Goal: Contribute content

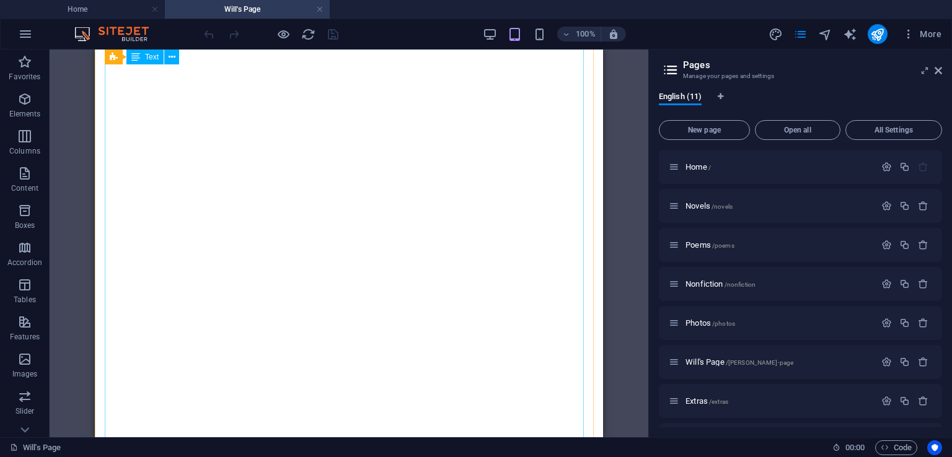
scroll to position [929, 0]
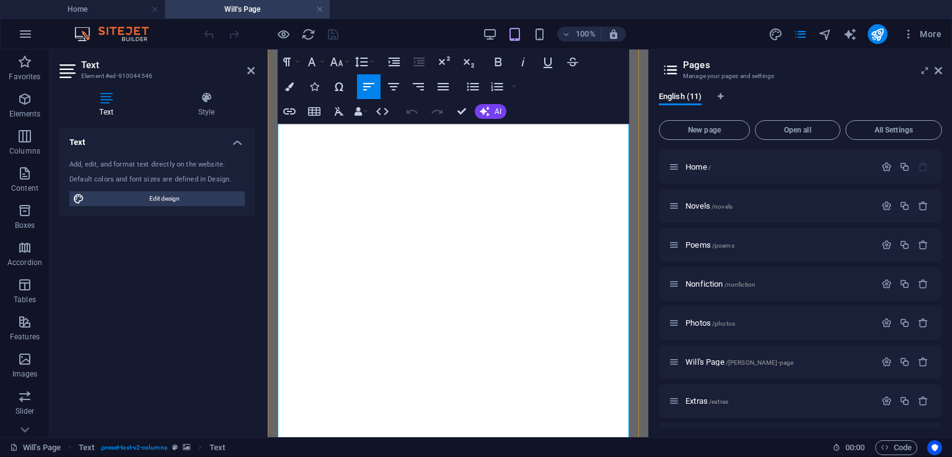
scroll to position [1771, 0]
click at [0, 0] on icon at bounding box center [0, 0] width 0 height 0
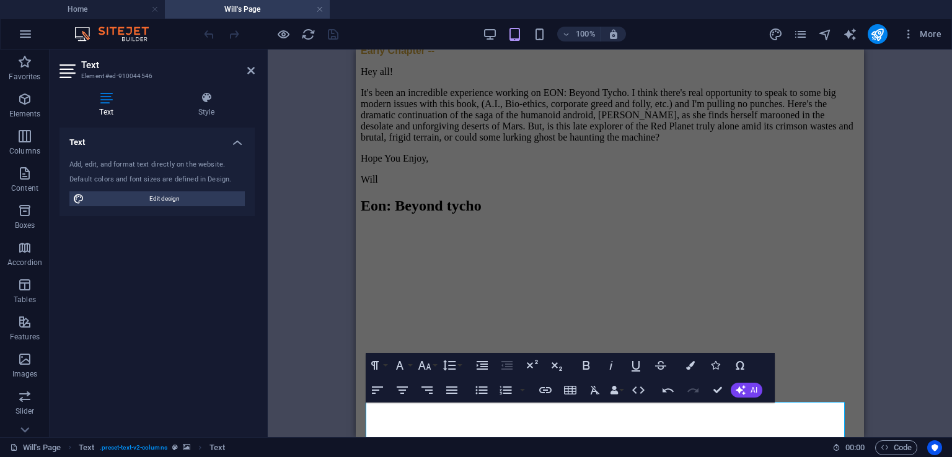
scroll to position [189, 0]
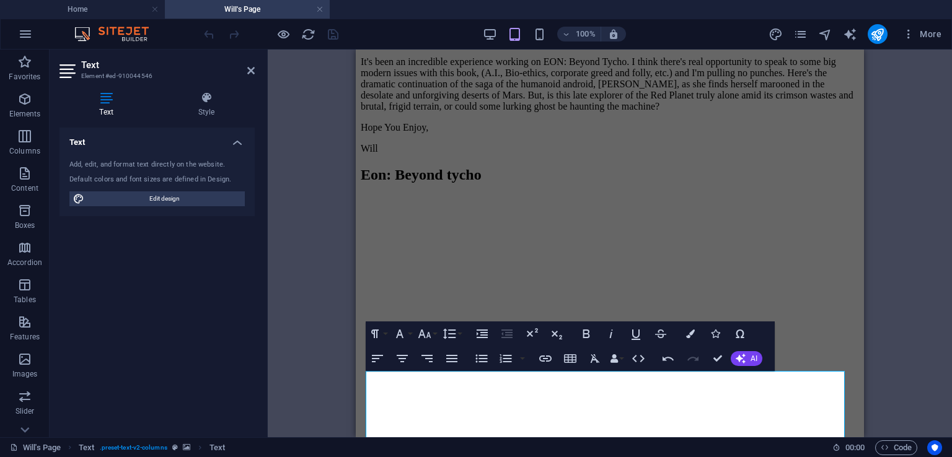
click at [758, 196] on figure at bounding box center [610, 196] width 498 height 0
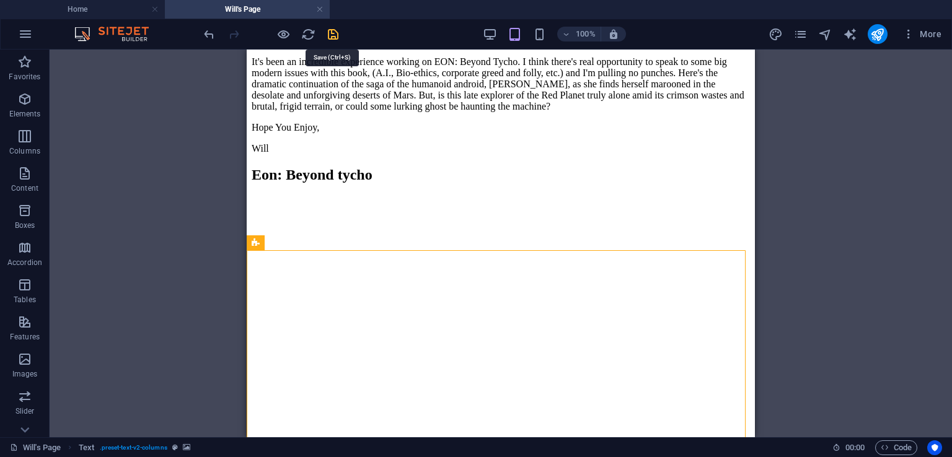
click at [330, 31] on icon "save" at bounding box center [333, 34] width 14 height 14
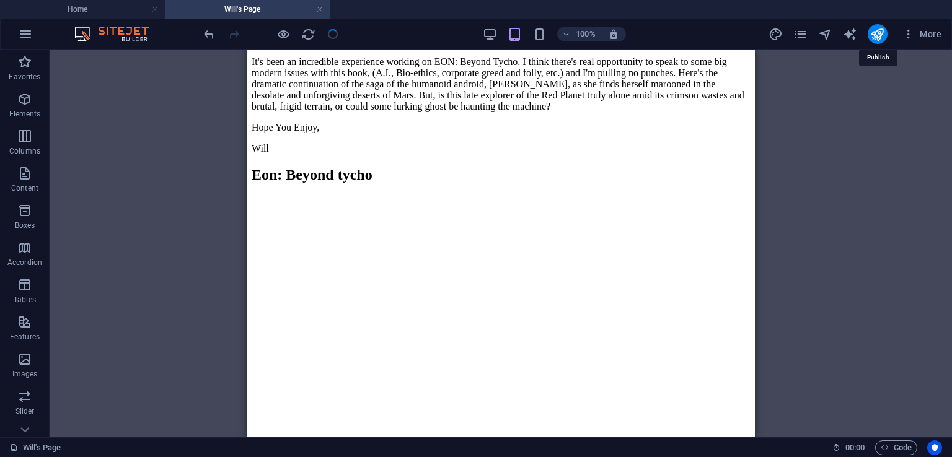
drag, startPoint x: 876, startPoint y: 38, endPoint x: 822, endPoint y: 102, distance: 83.6
click at [875, 38] on icon "publish" at bounding box center [877, 34] width 14 height 14
